Goal: Information Seeking & Learning: Learn about a topic

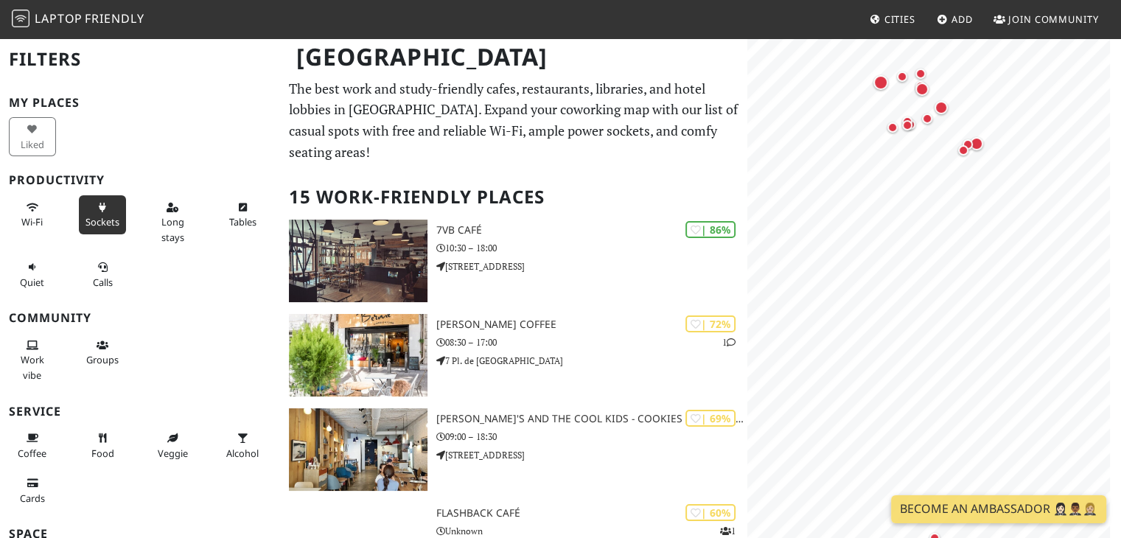
click at [88, 212] on button "Sockets" at bounding box center [102, 214] width 47 height 39
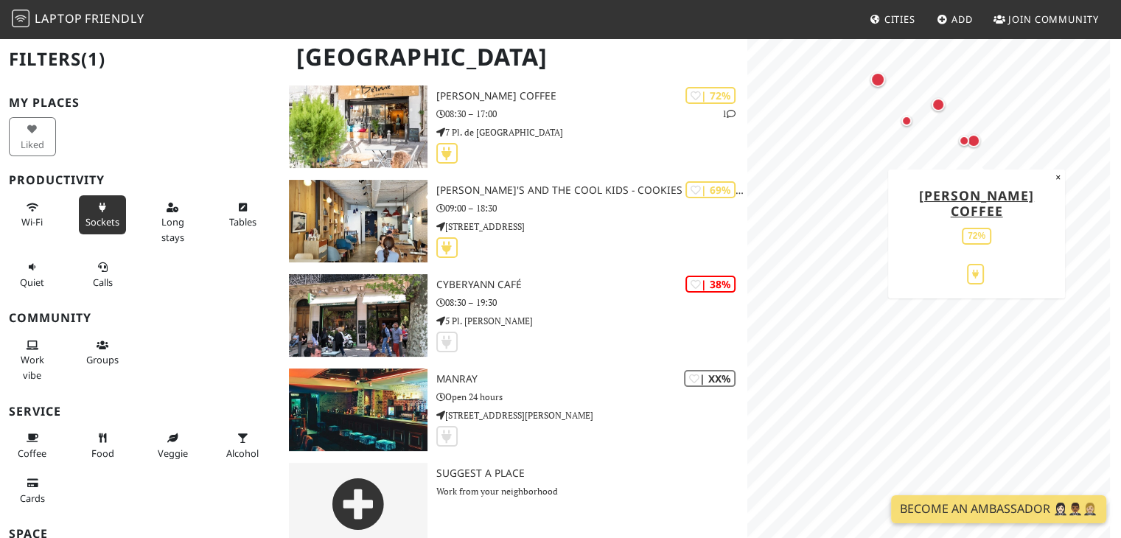
scroll to position [46, 0]
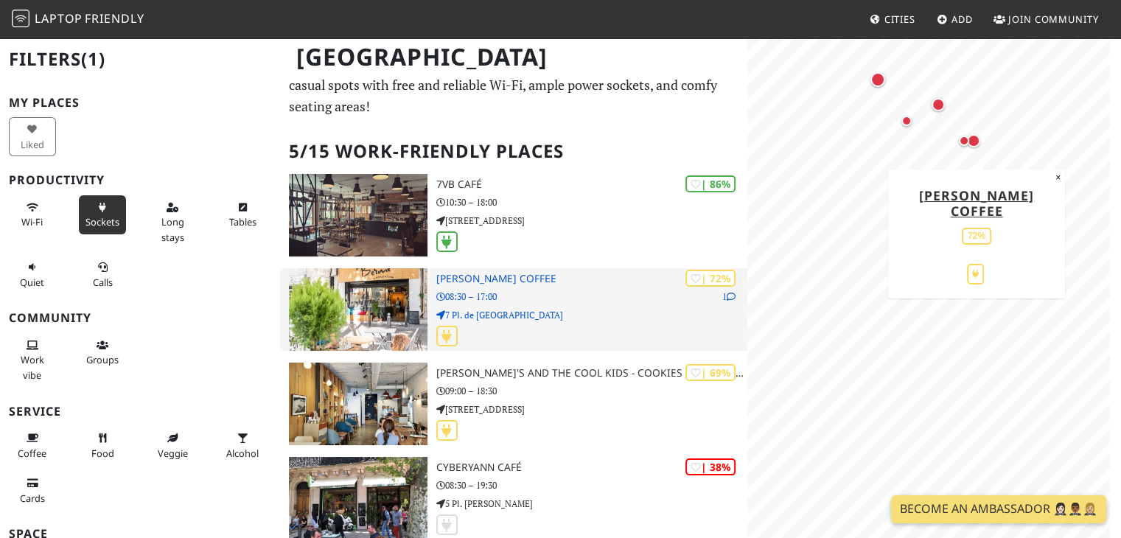
click at [617, 280] on h3 "[PERSON_NAME] Coffee" at bounding box center [592, 279] width 312 height 13
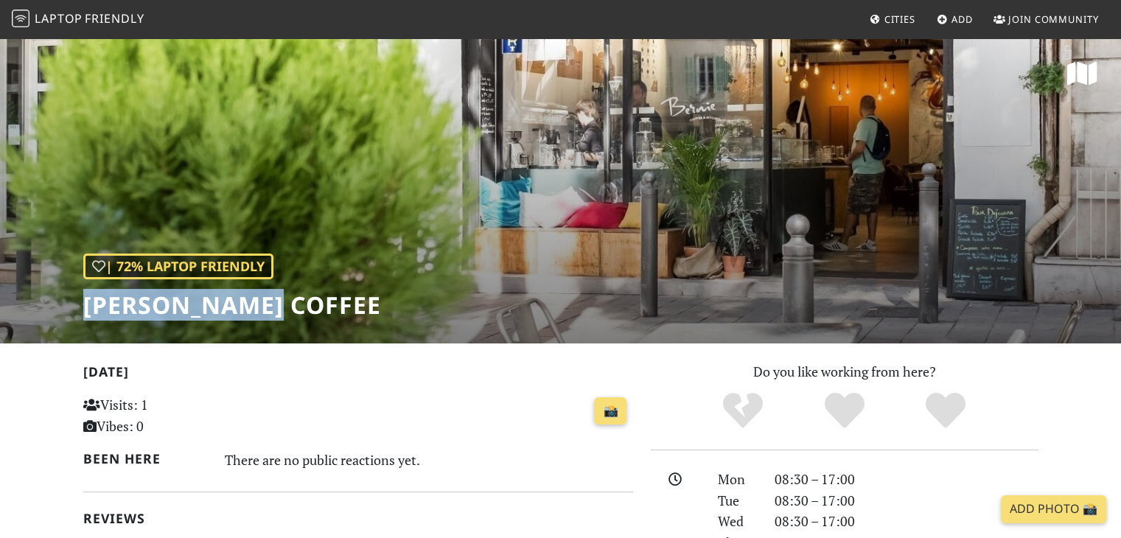
drag, startPoint x: 87, startPoint y: 305, endPoint x: 277, endPoint y: 323, distance: 191.0
click at [277, 323] on div "| 72% Laptop Friendly [PERSON_NAME] Coffee" at bounding box center [560, 190] width 1121 height 307
copy h1 "[PERSON_NAME] Coffee"
